Goal: Information Seeking & Learning: Find specific fact

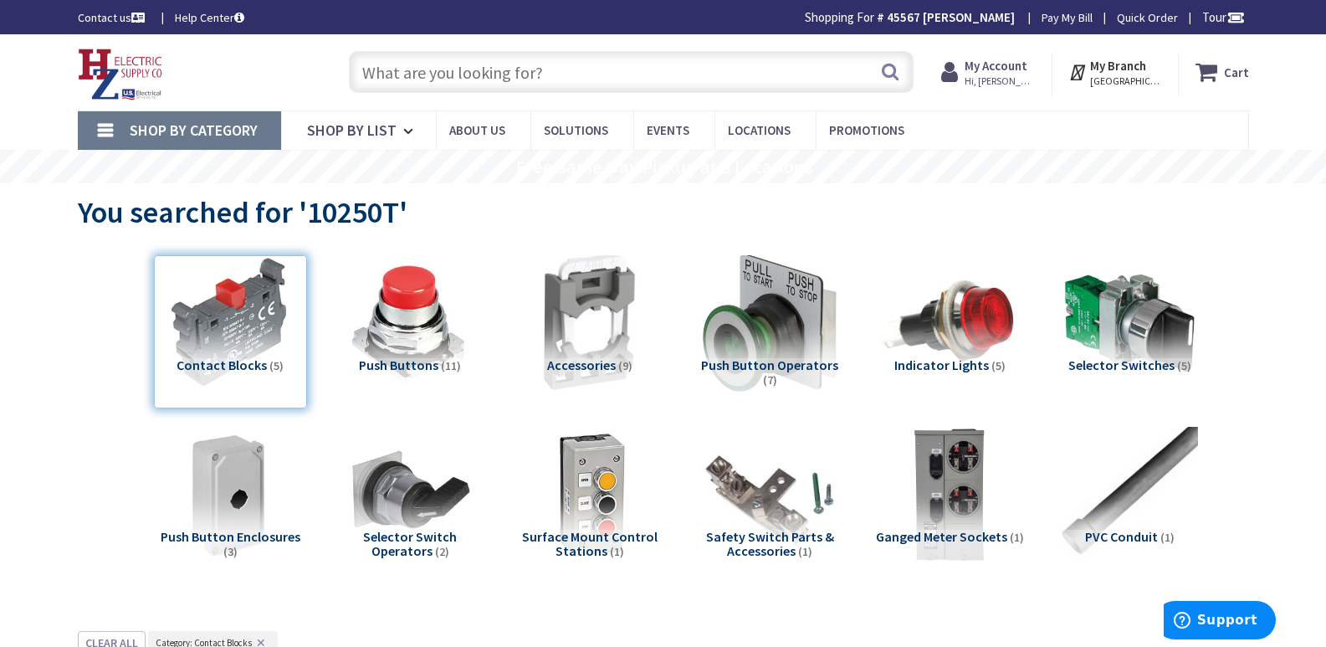
click at [375, 84] on input "text" at bounding box center [631, 72] width 565 height 42
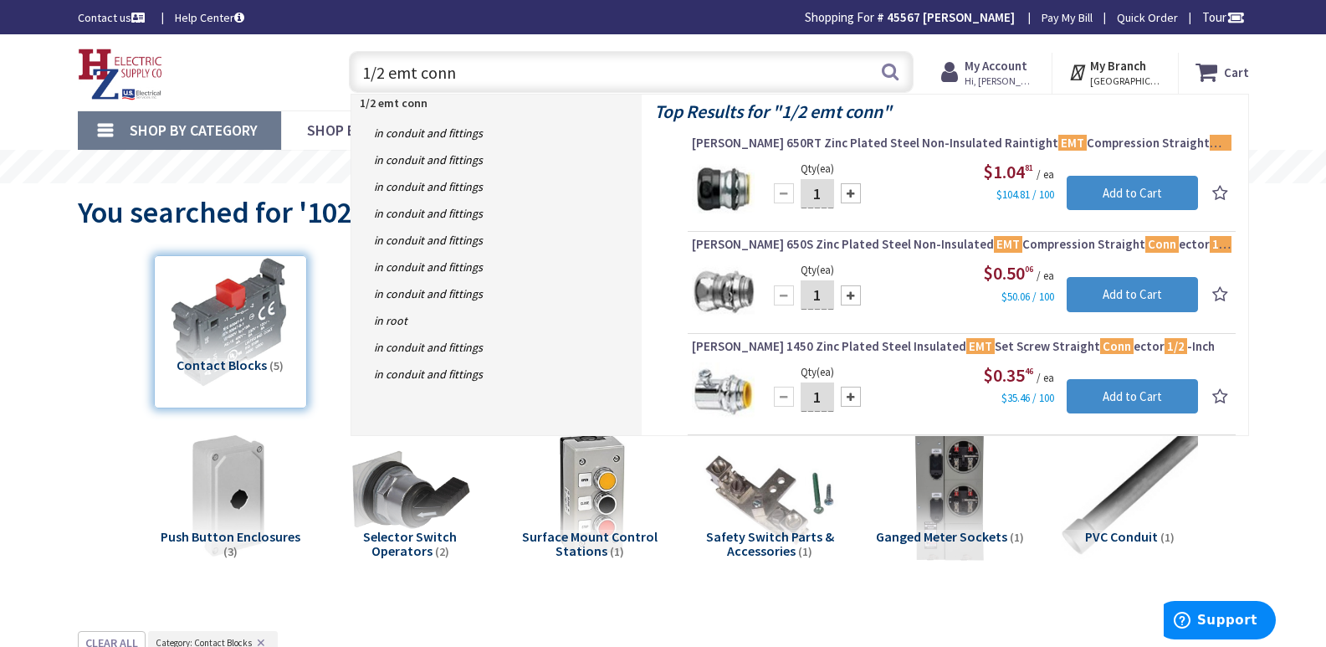
drag, startPoint x: 464, startPoint y: 81, endPoint x: 268, endPoint y: 59, distance: 197.9
click at [274, 59] on div "Toggle Nav 1/2 emt conn 1/2 emt conn Search Cart My Cart Close" at bounding box center [663, 72] width 1196 height 56
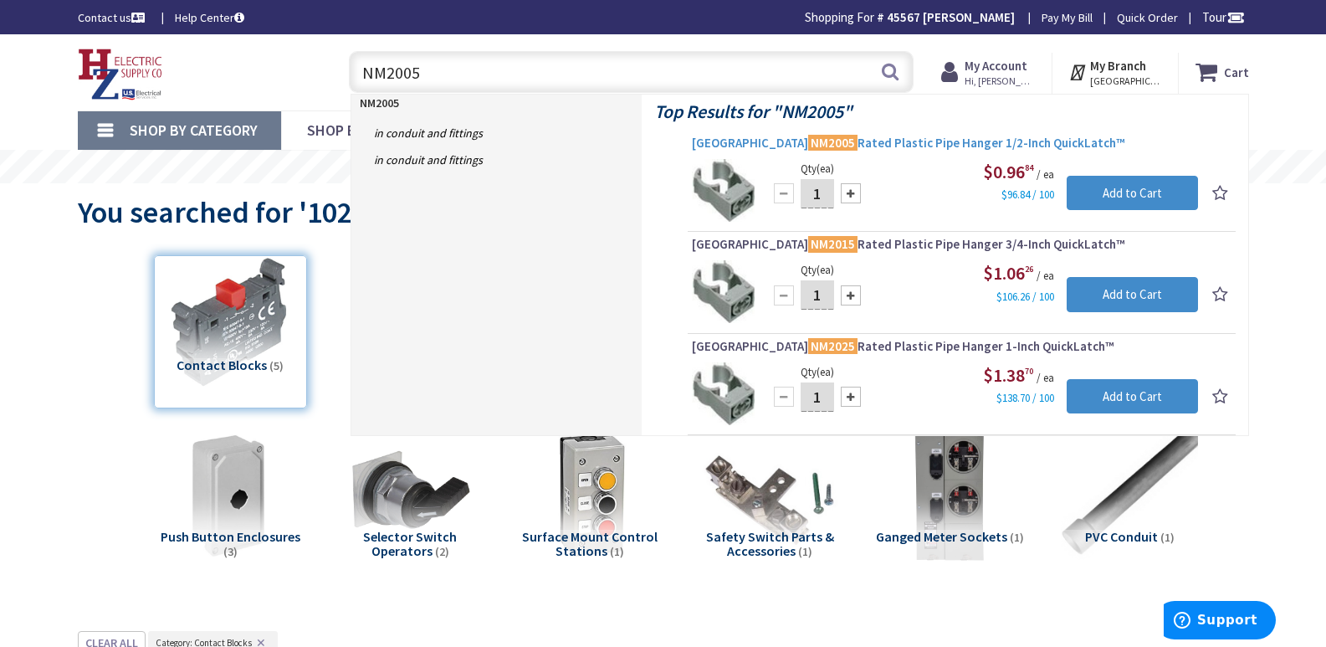
type input "NM2005"
click at [877, 142] on span "Arlington NM2005 Rated Plastic Pipe Hanger 1/2-Inch QuickLatch™" at bounding box center [962, 143] width 540 height 17
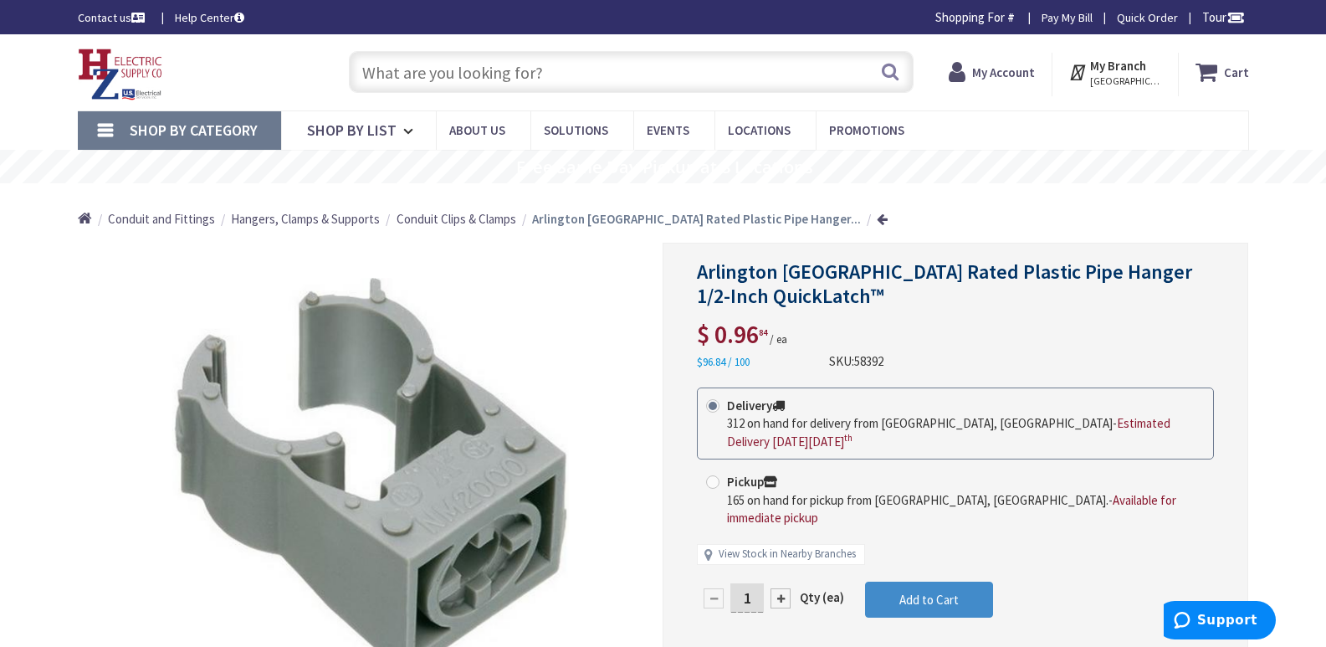
type input "[PERSON_NAME][GEOGRAPHIC_DATA], [GEOGRAPHIC_DATA]"
click at [556, 59] on input "text" at bounding box center [631, 72] width 565 height 42
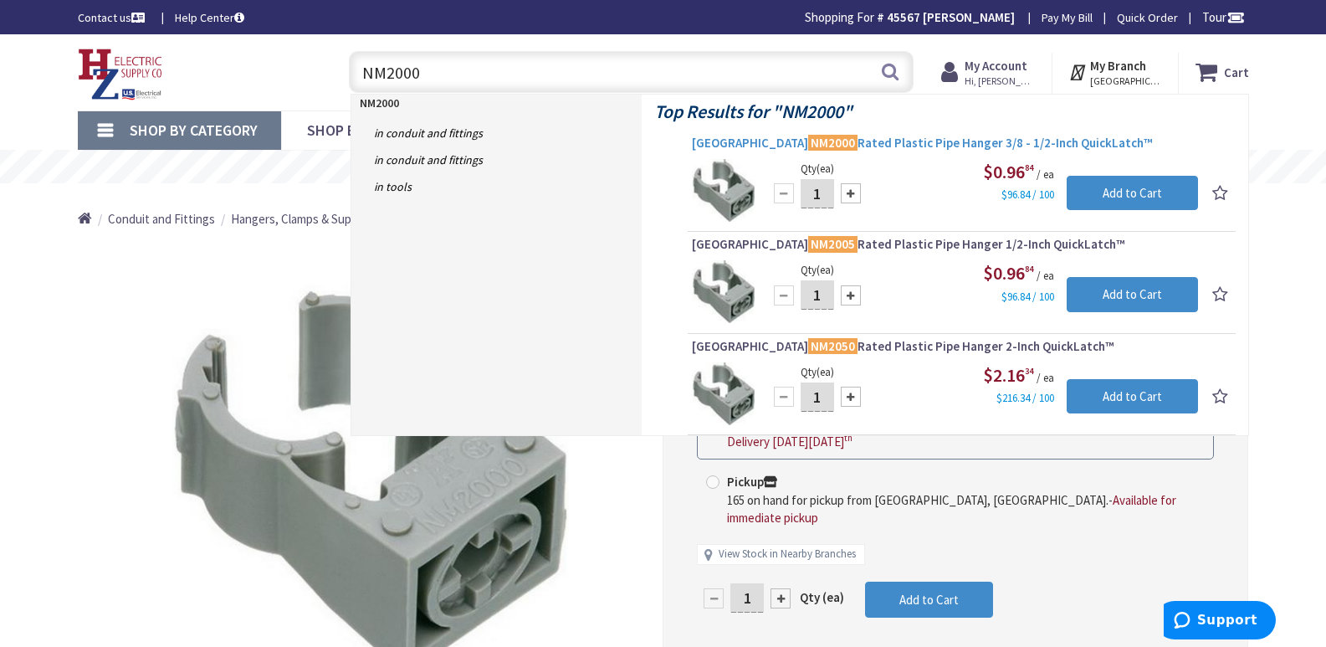
type input "NM2000"
click at [827, 144] on span "Arlington NM2000 Rated Plastic Pipe Hanger 3/8 - 1/2-Inch QuickLatch™" at bounding box center [962, 143] width 540 height 17
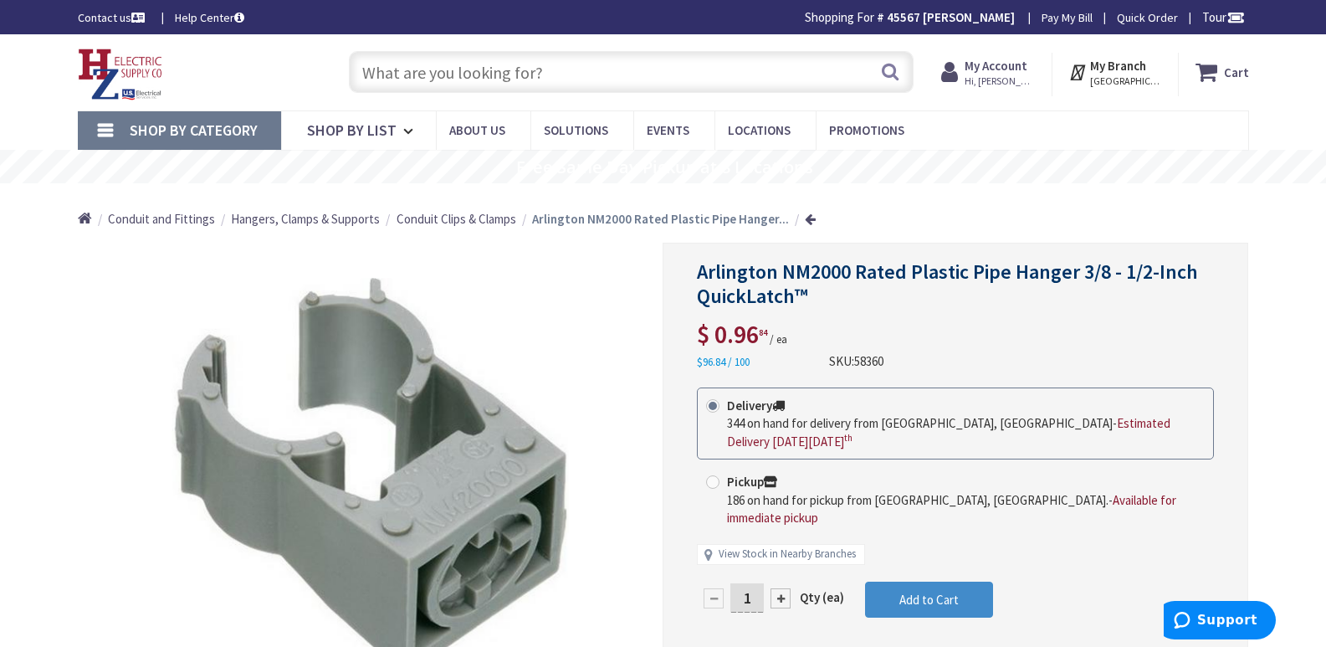
click at [440, 79] on input "text" at bounding box center [631, 72] width 565 height 42
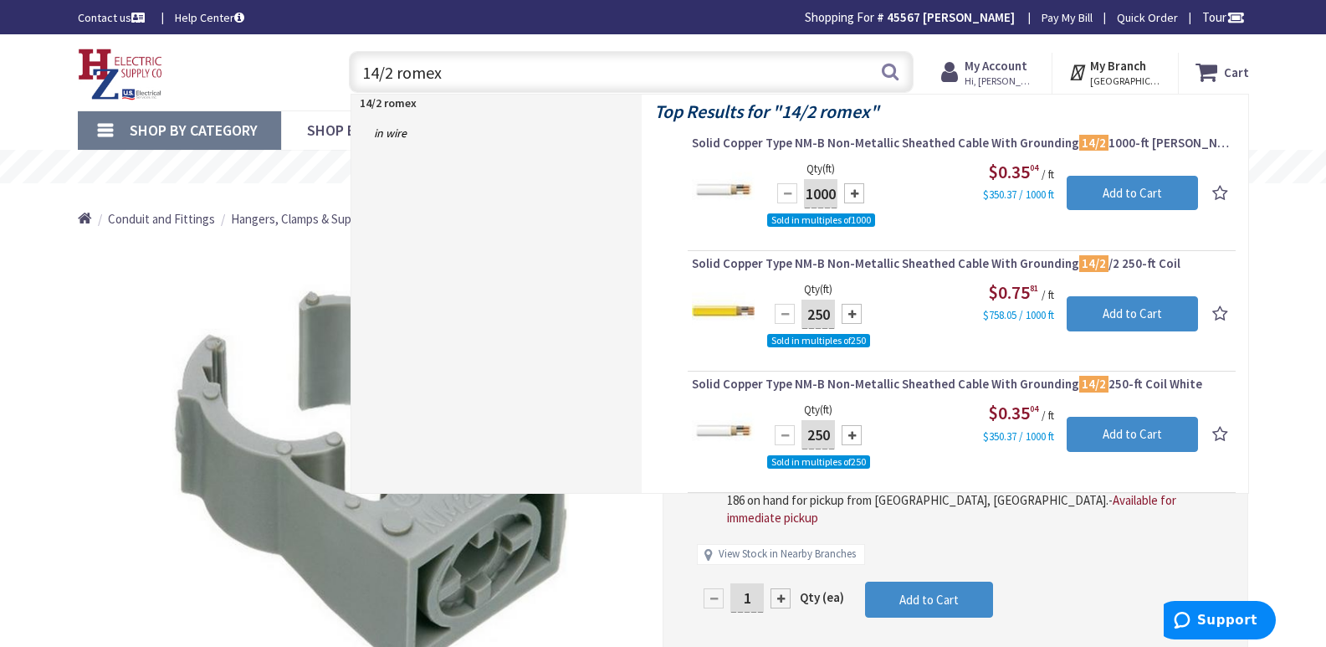
drag, startPoint x: 464, startPoint y: 74, endPoint x: 336, endPoint y: 84, distance: 128.4
click at [336, 84] on div "14/2 romex 14/2 romex Search" at bounding box center [627, 71] width 598 height 54
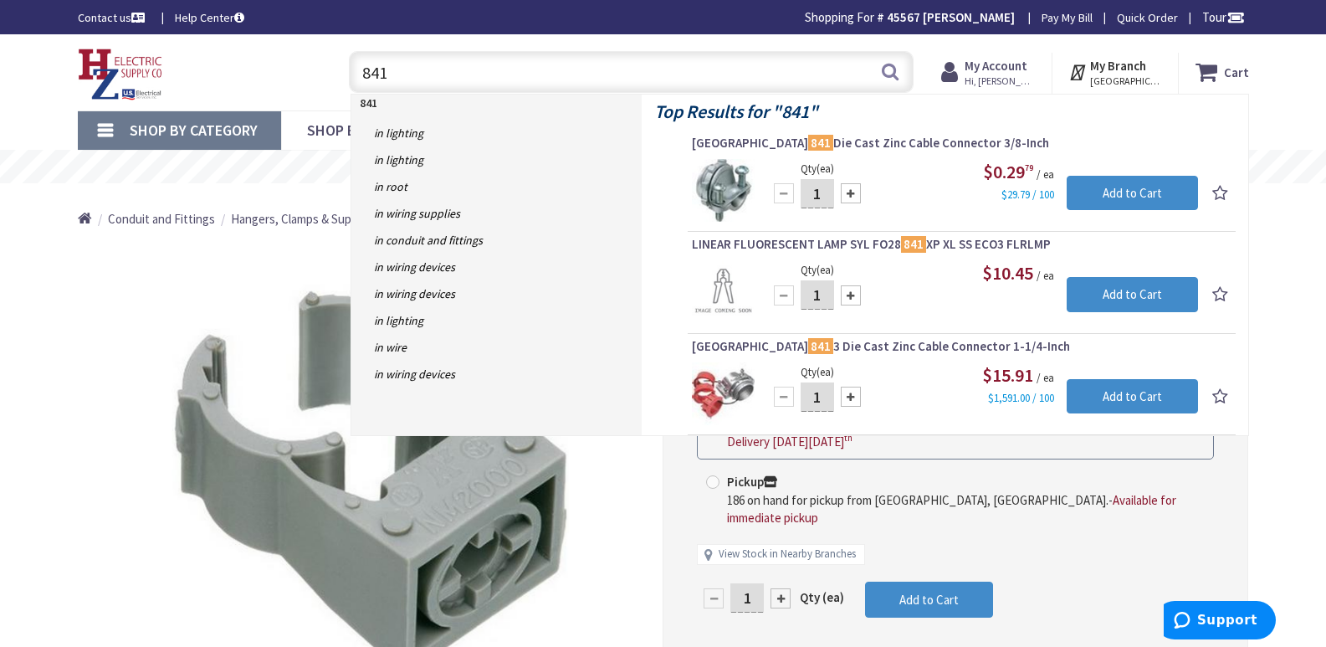
click at [398, 69] on input "841" at bounding box center [631, 72] width 565 height 42
type input "8"
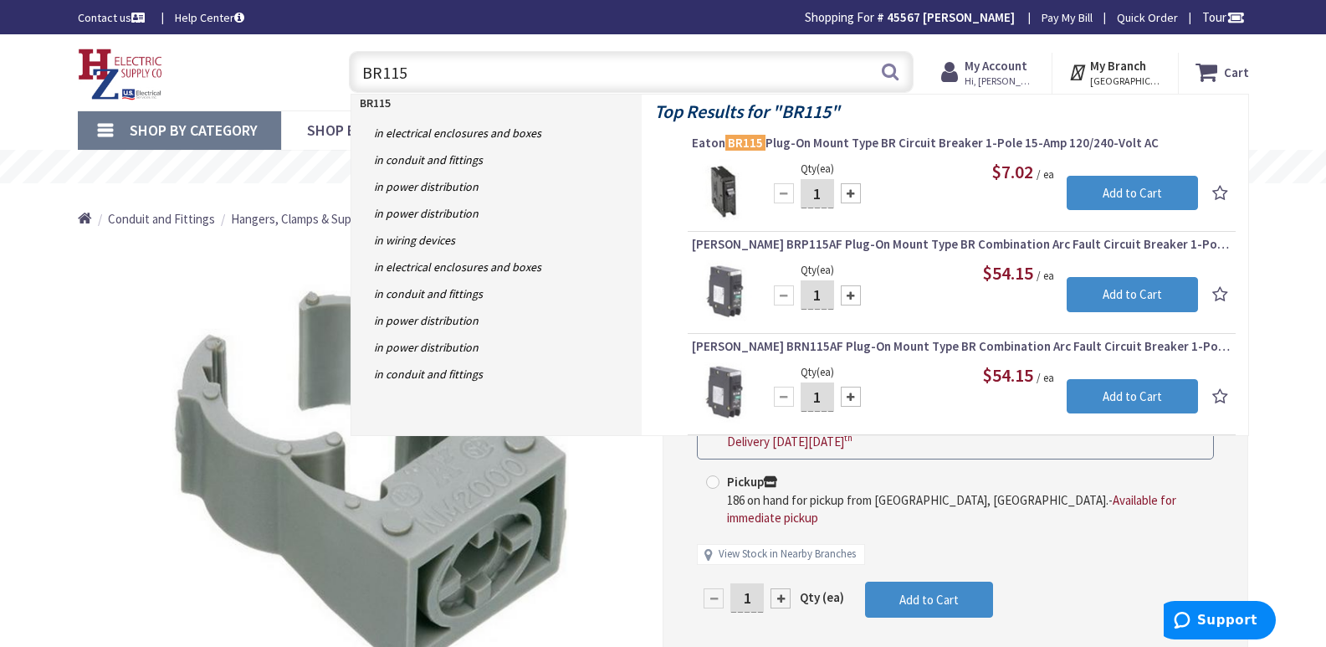
drag, startPoint x: 417, startPoint y: 66, endPoint x: 324, endPoint y: 81, distance: 94.1
click at [325, 81] on div "Toggle Nav BR115 BR115 Search Cart My Cart Close You have no items in your shop…" at bounding box center [663, 72] width 1196 height 56
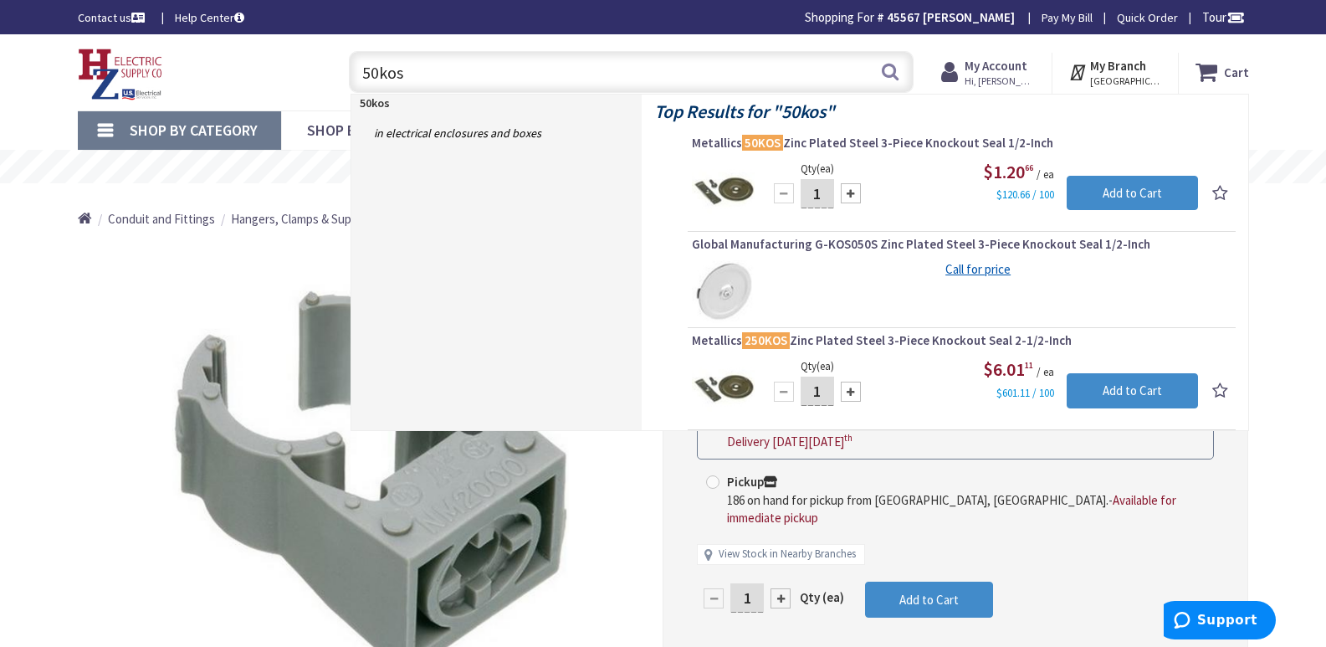
type input "50kos"
